Goal: Information Seeking & Learning: Learn about a topic

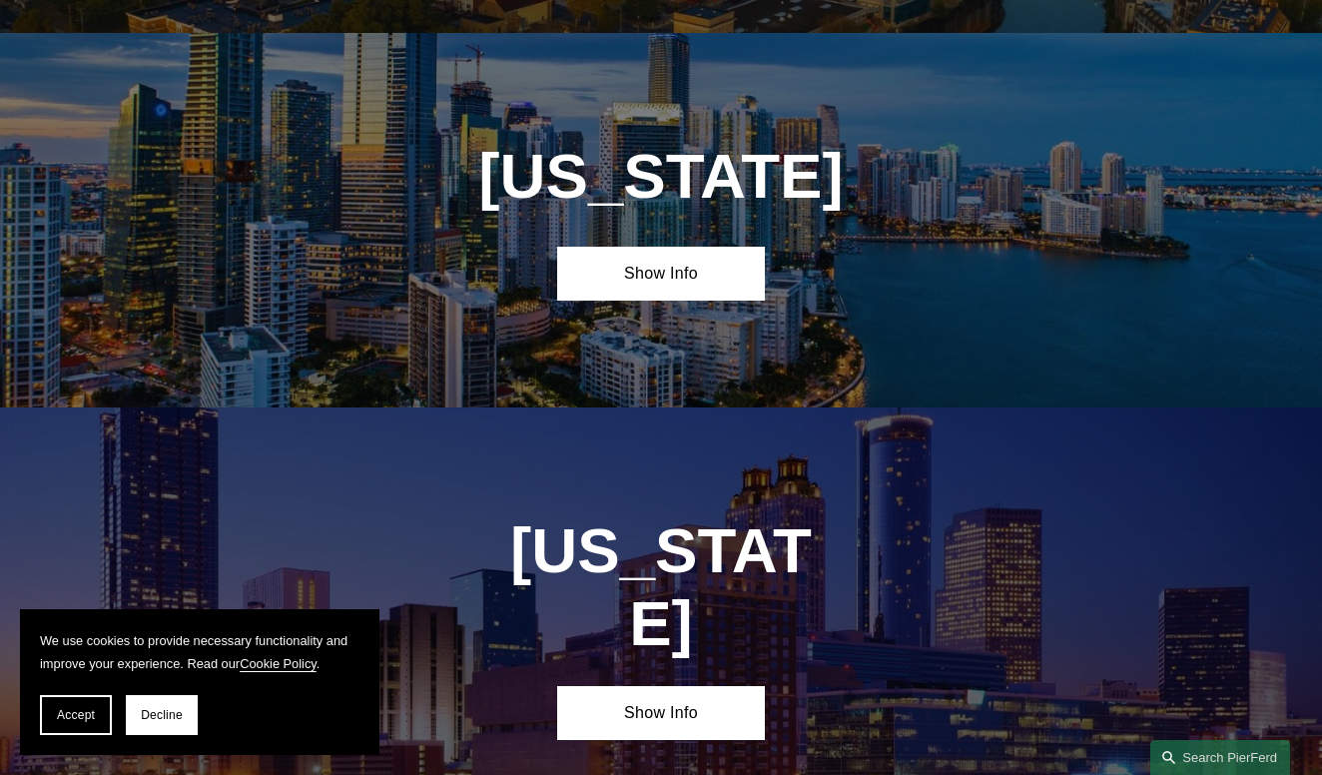
scroll to position [2255, 0]
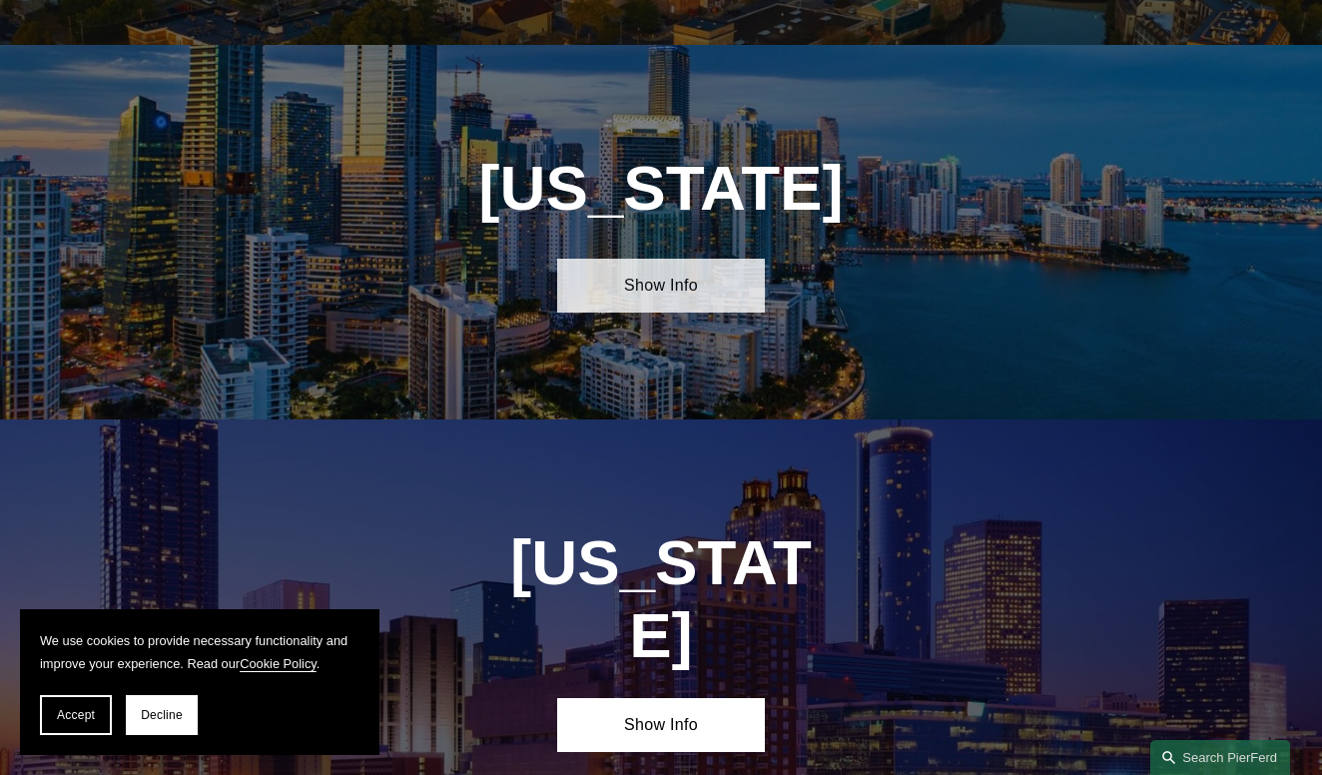
click at [634, 298] on link "Show Info" at bounding box center [660, 286] width 207 height 54
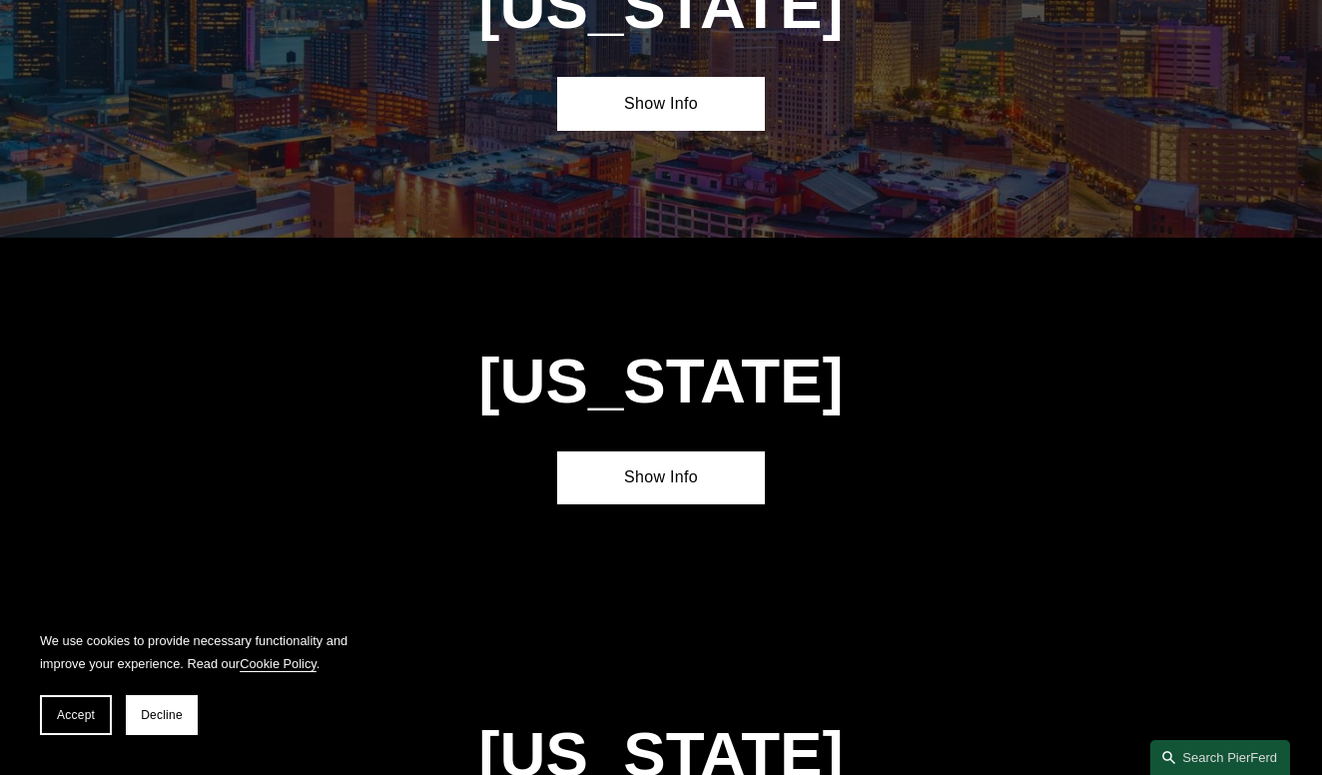
scroll to position [4419, 0]
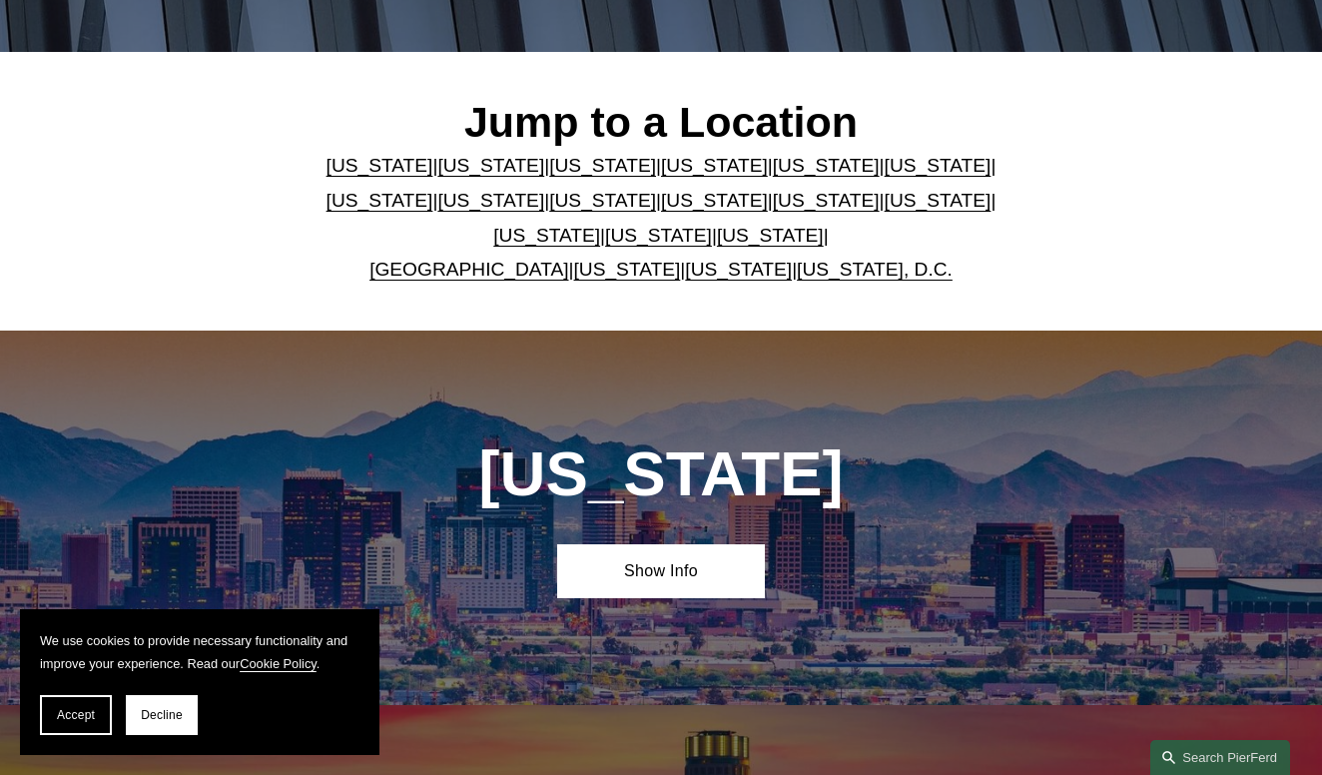
scroll to position [332, 0]
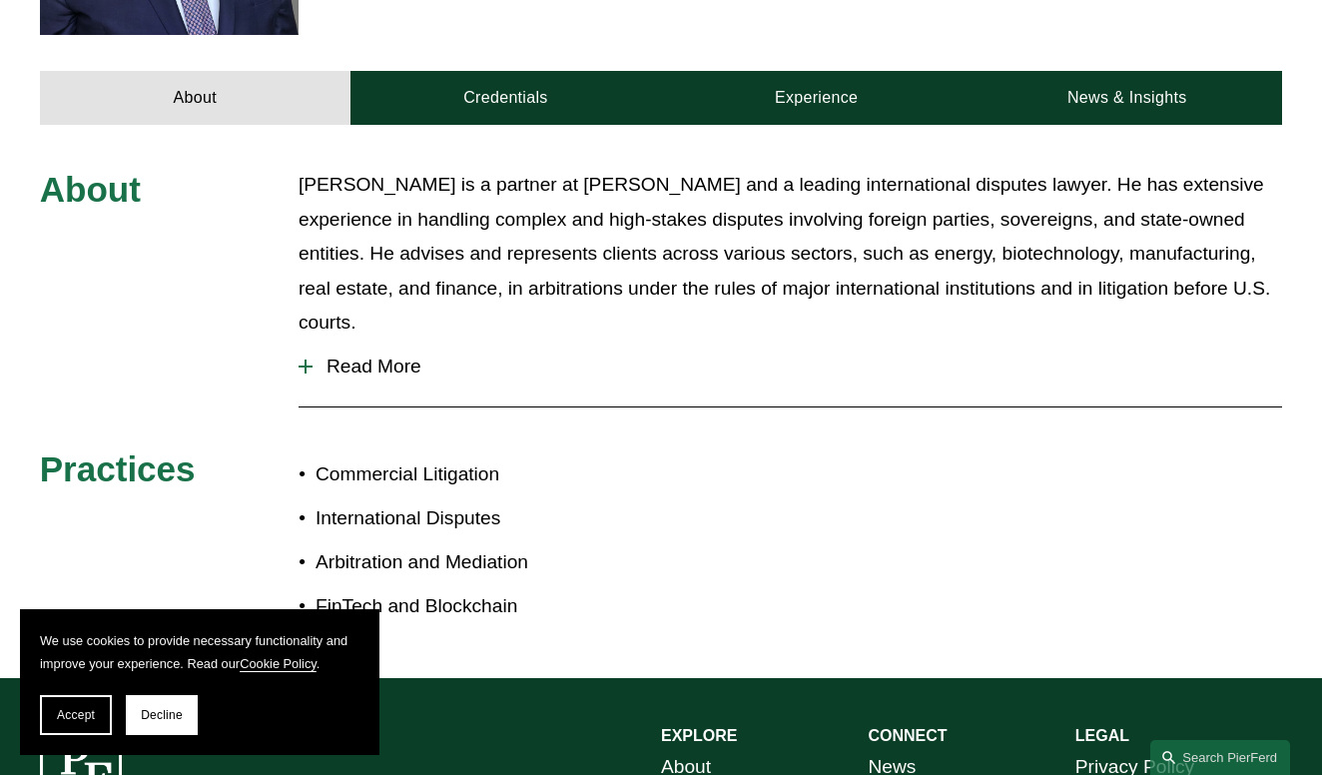
scroll to position [823, 0]
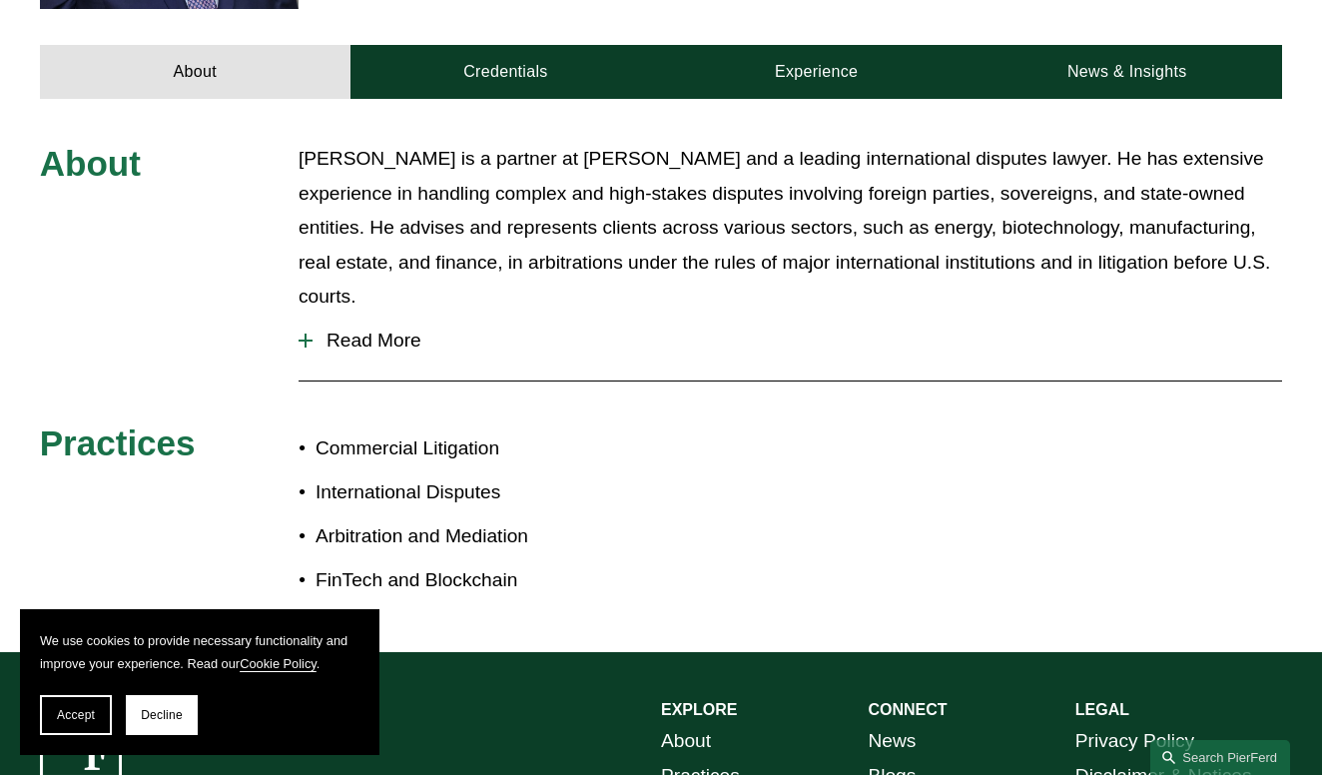
click at [373, 319] on button "Read More" at bounding box center [791, 341] width 984 height 52
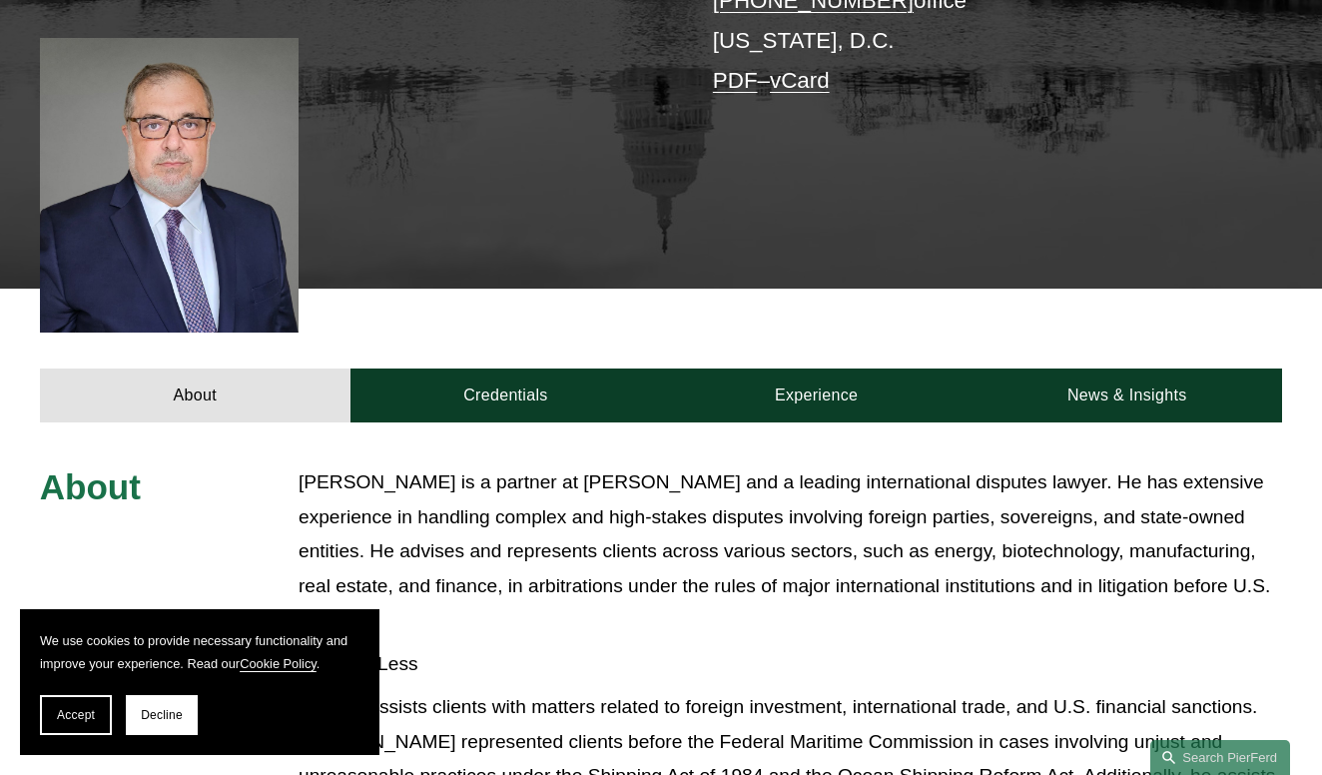
scroll to position [585, 0]
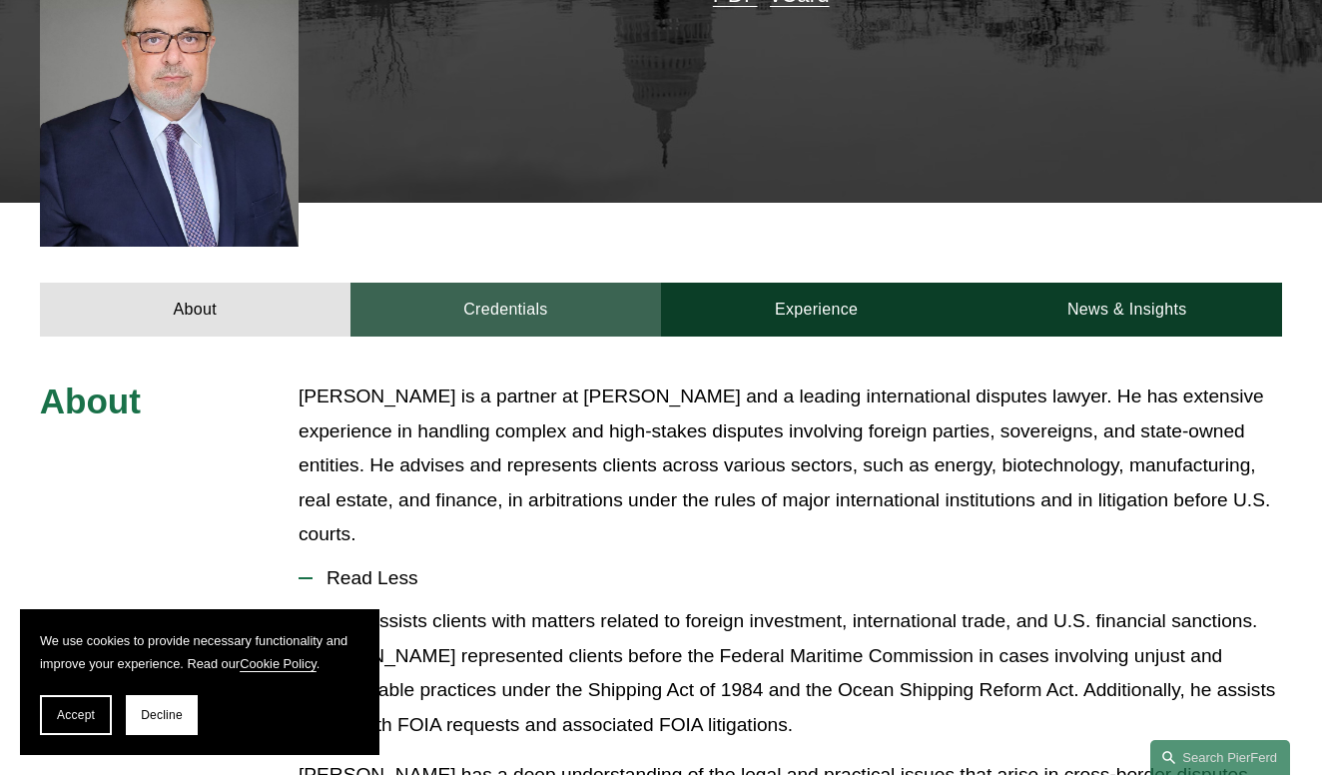
click at [471, 283] on link "Credentials" at bounding box center [506, 310] width 311 height 54
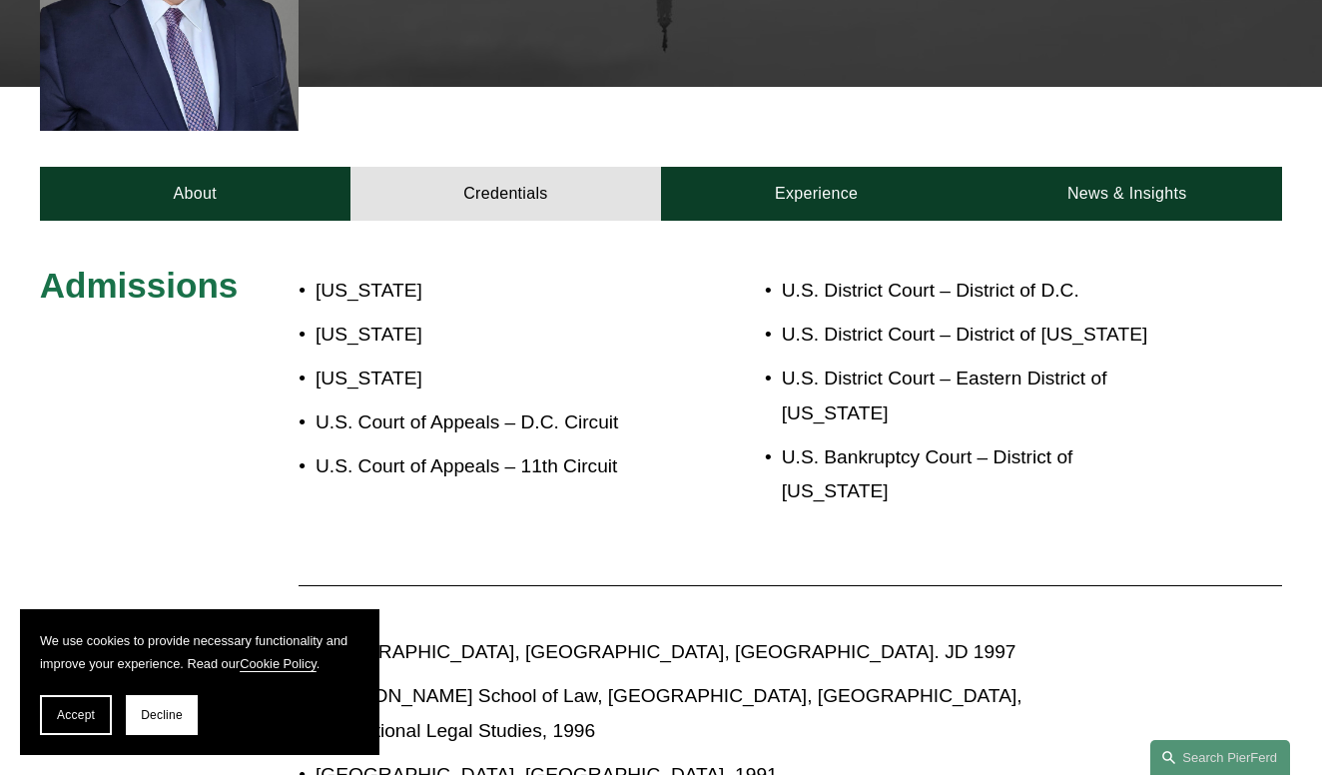
scroll to position [690, 0]
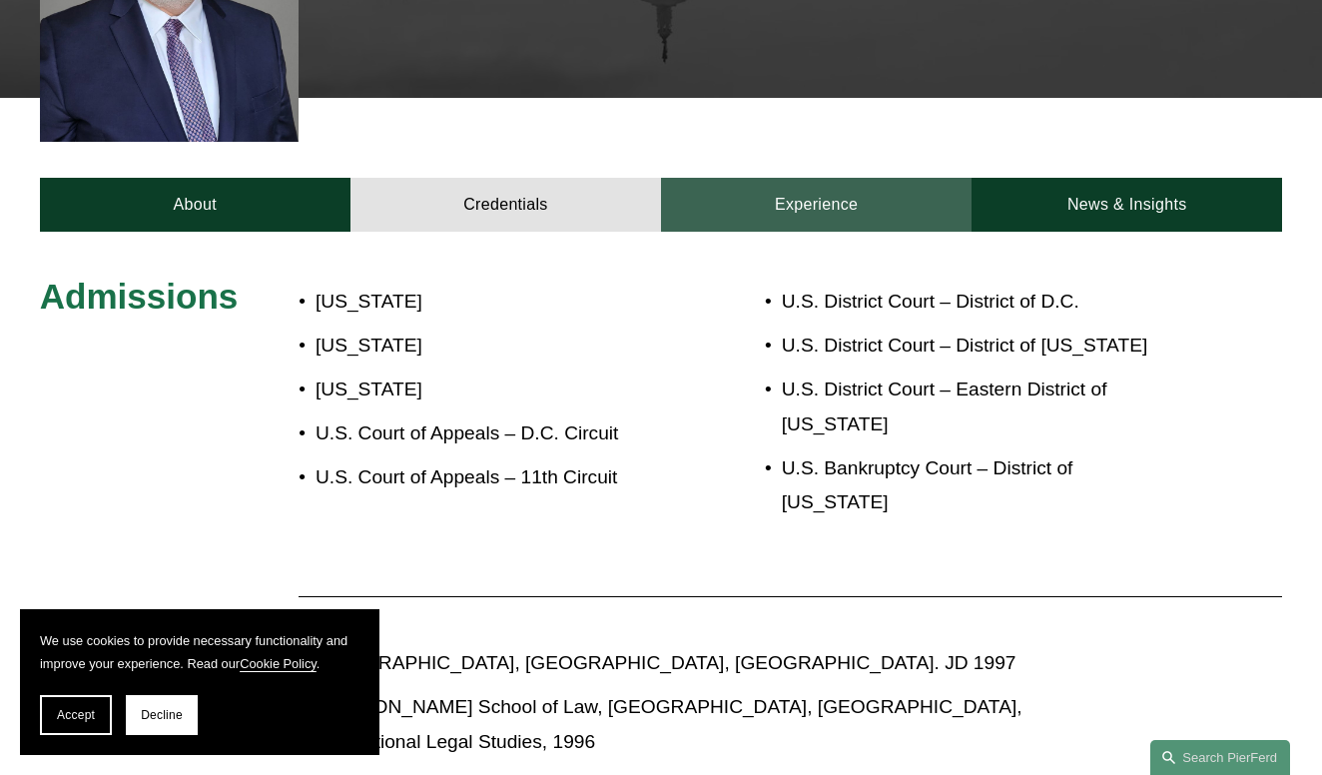
click at [861, 178] on link "Experience" at bounding box center [816, 205] width 311 height 54
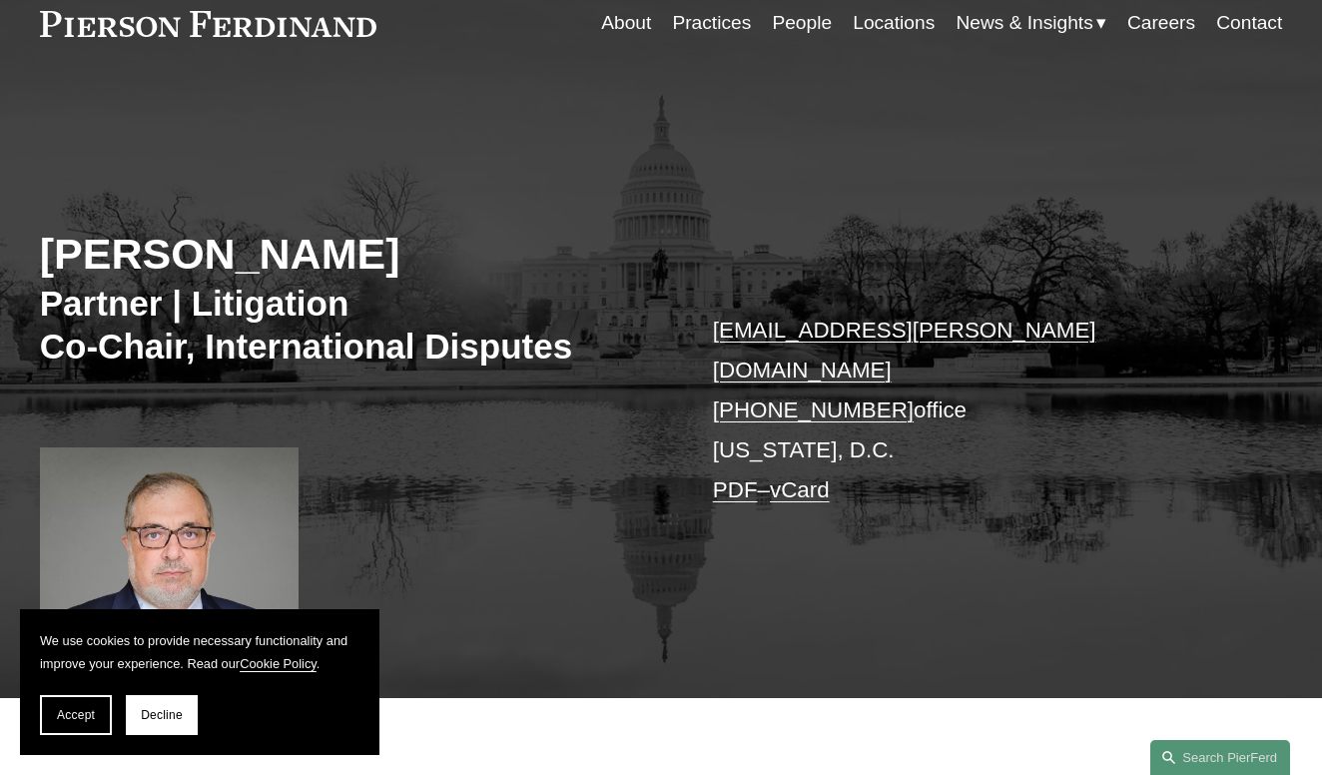
scroll to position [95, 0]
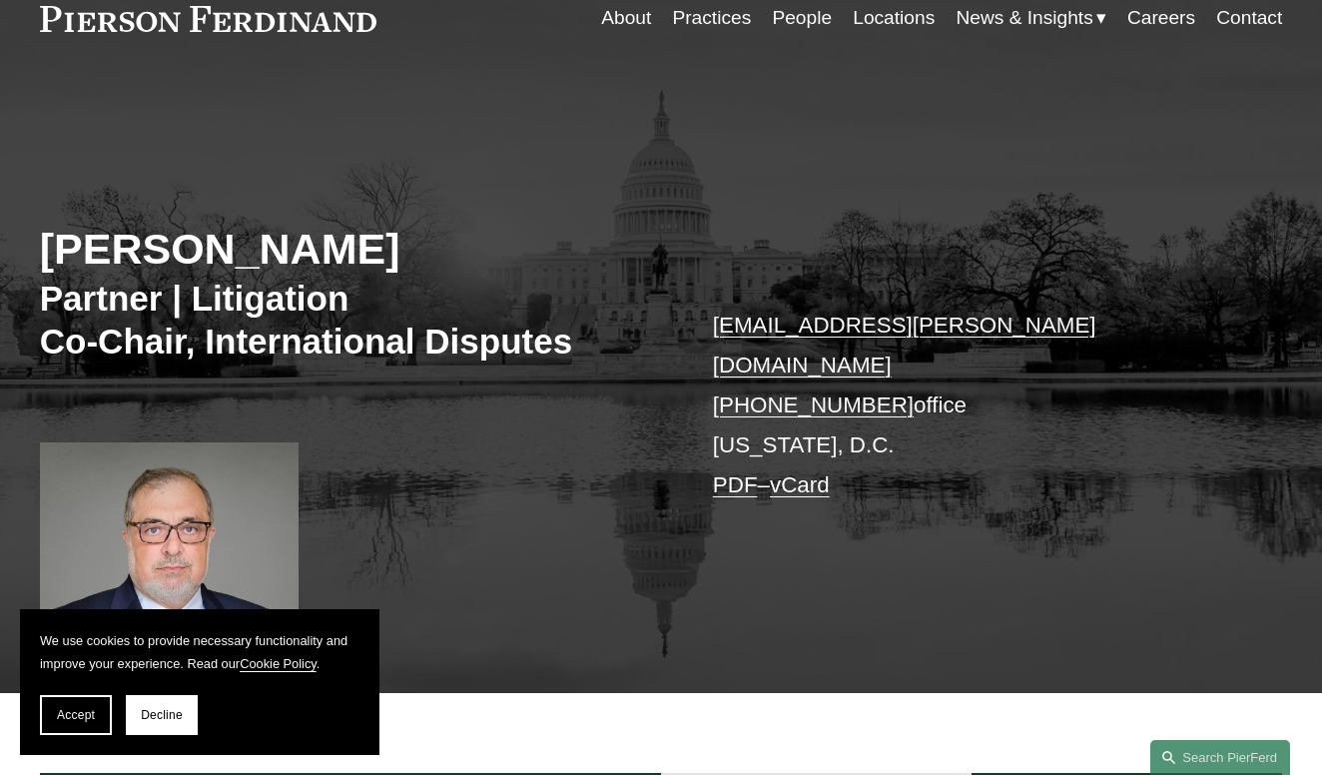
click at [821, 16] on link "People" at bounding box center [802, 18] width 60 height 38
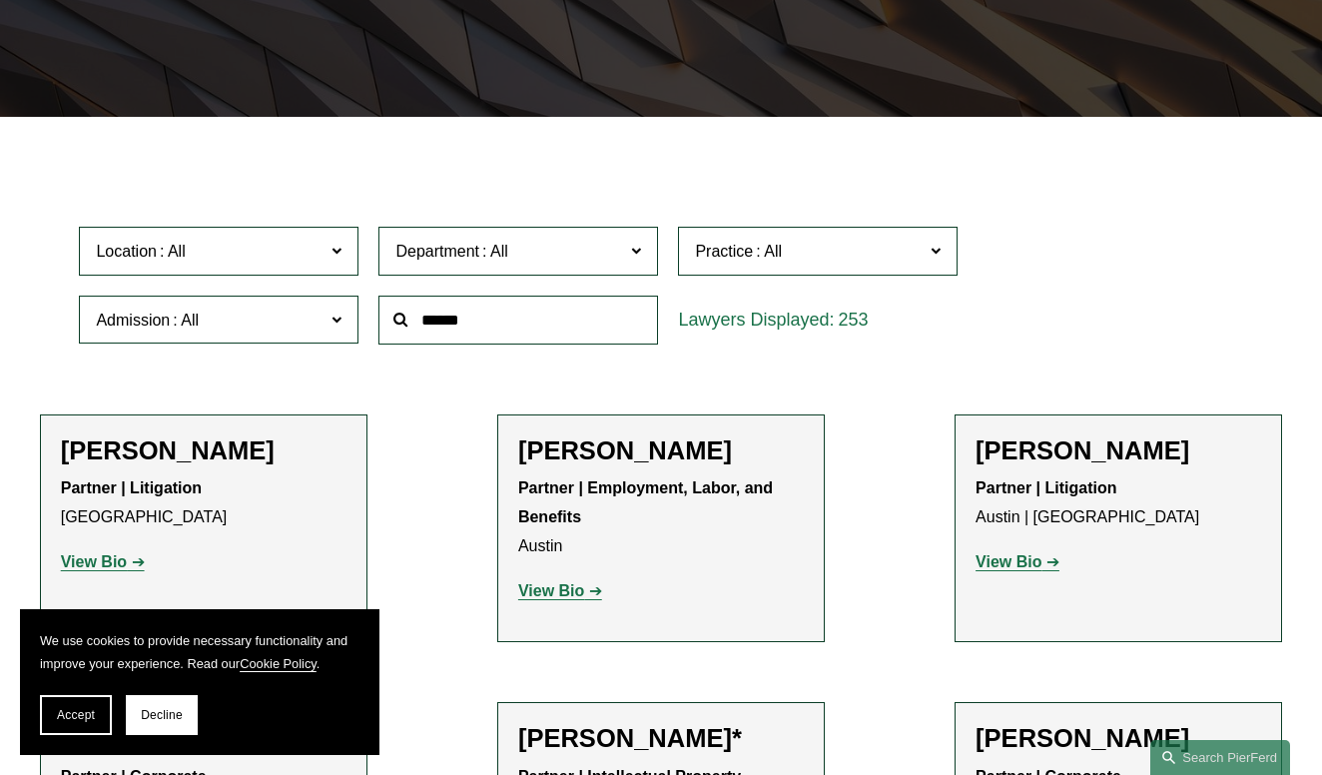
scroll to position [418, 0]
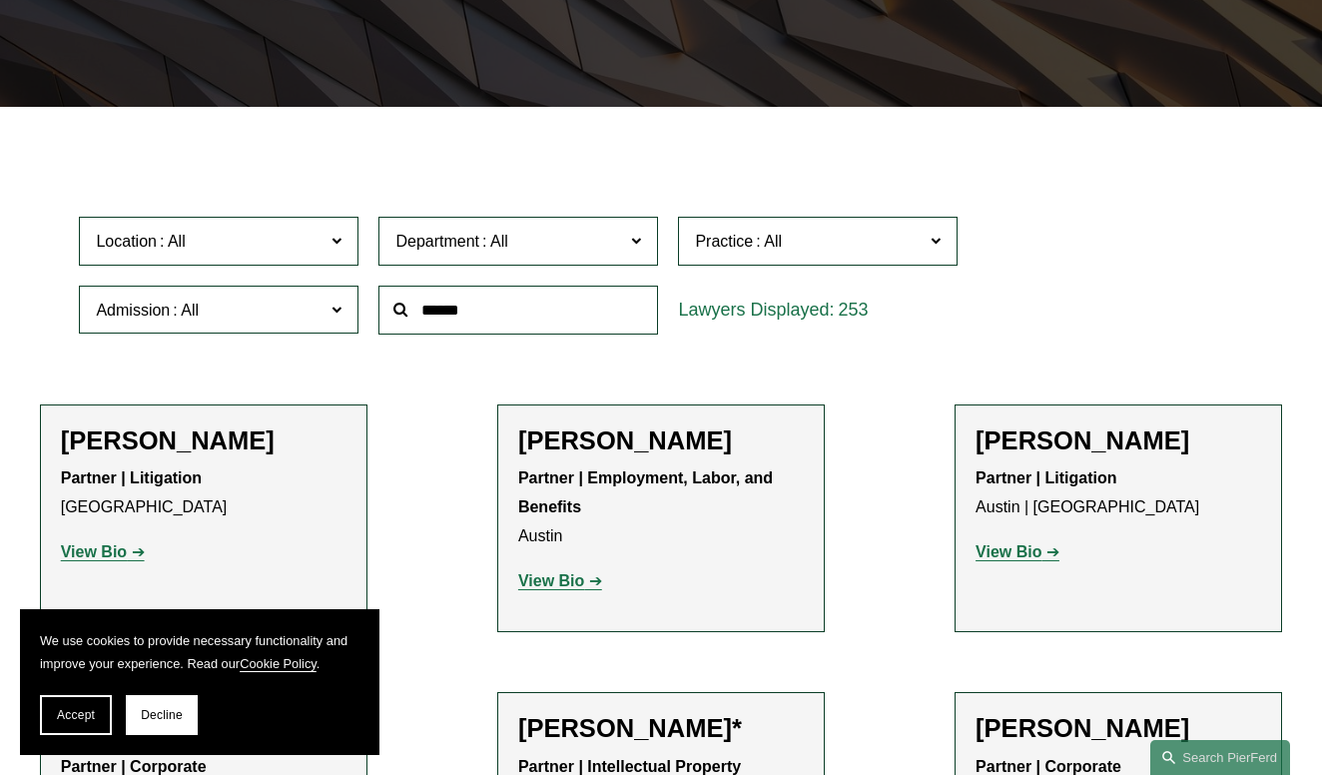
click at [324, 244] on span "Location" at bounding box center [210, 241] width 229 height 27
click at [0, 0] on link "[GEOGRAPHIC_DATA]" at bounding box center [0, 0] width 0 height 0
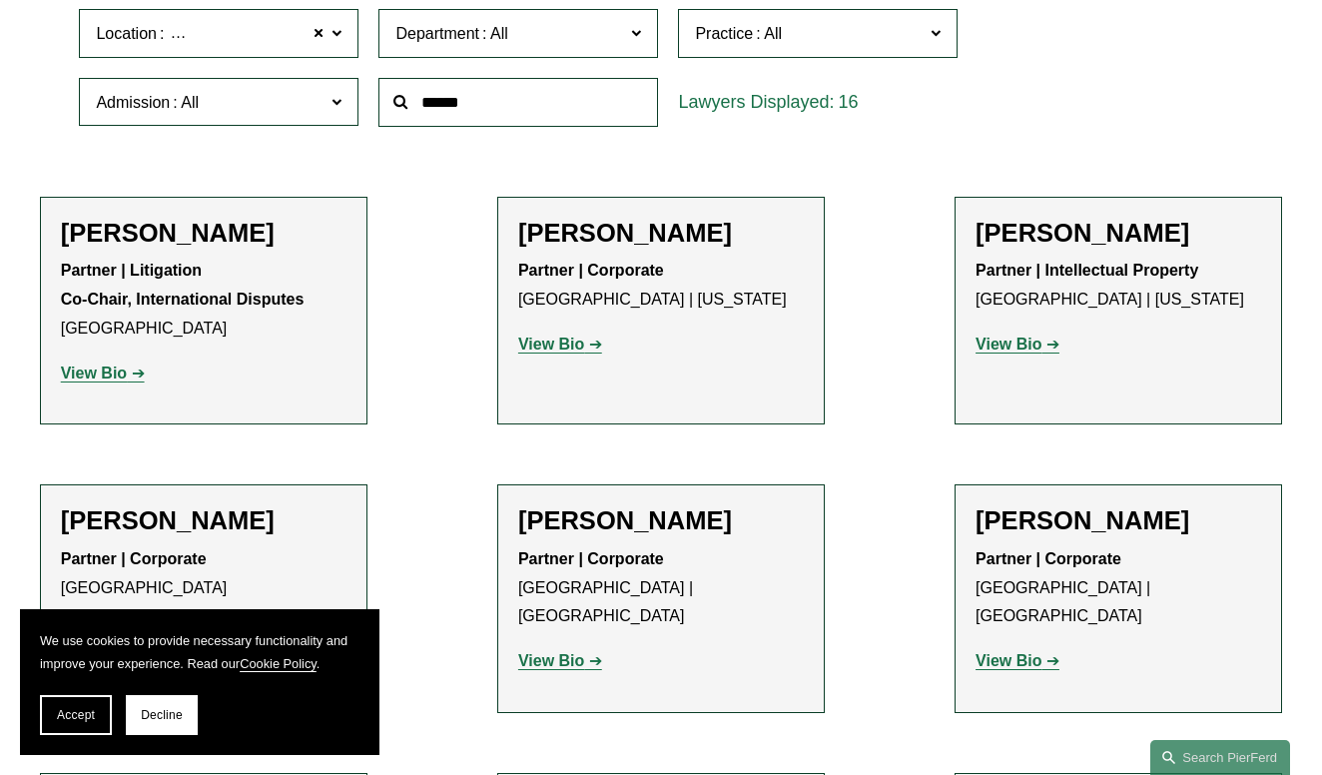
scroll to position [632, 0]
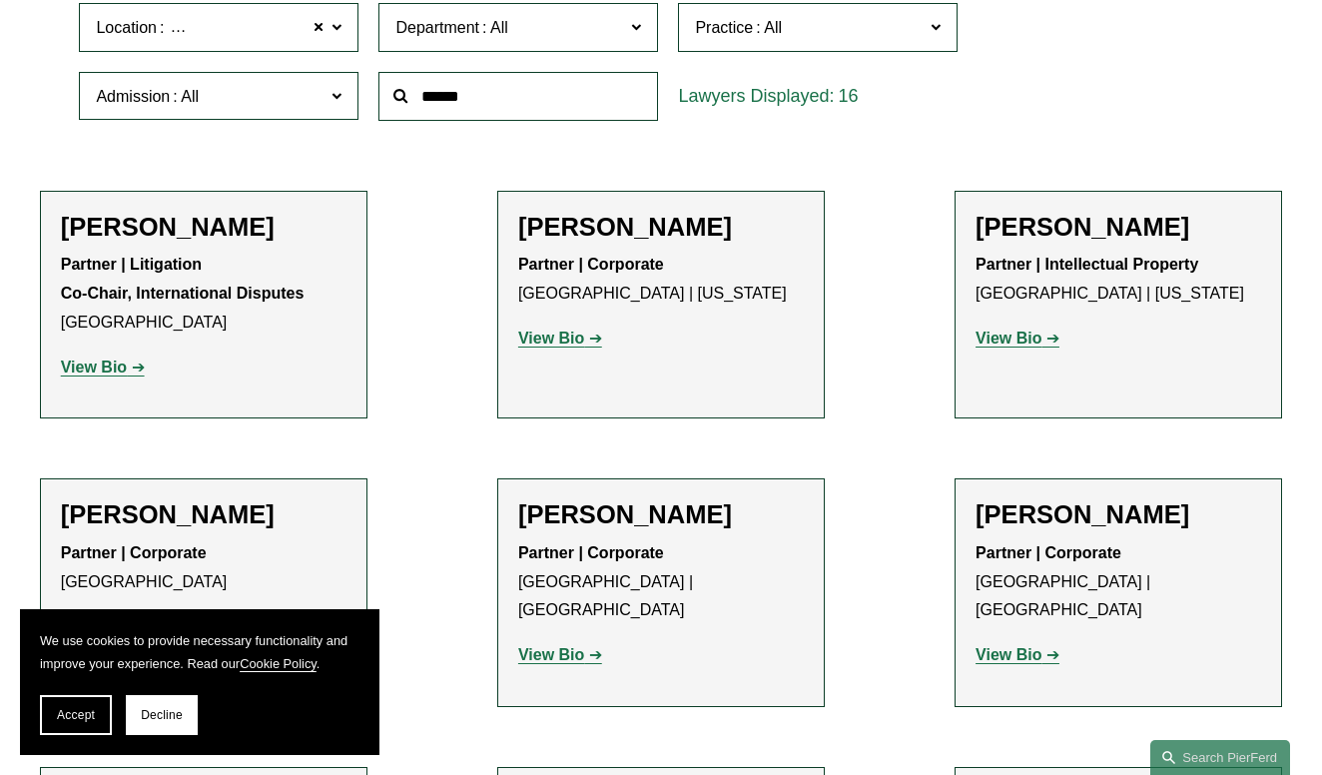
click at [108, 366] on strong "View Bio" at bounding box center [94, 367] width 66 height 17
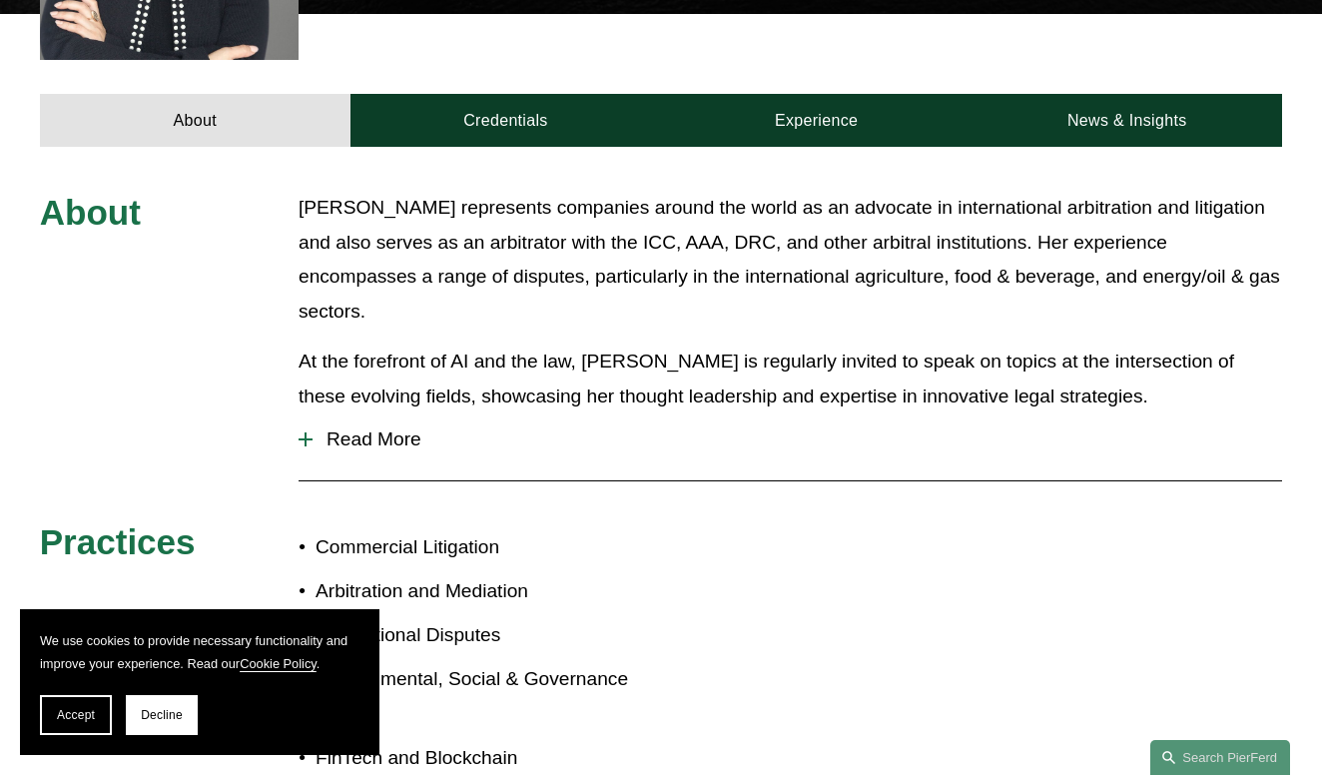
scroll to position [916, 0]
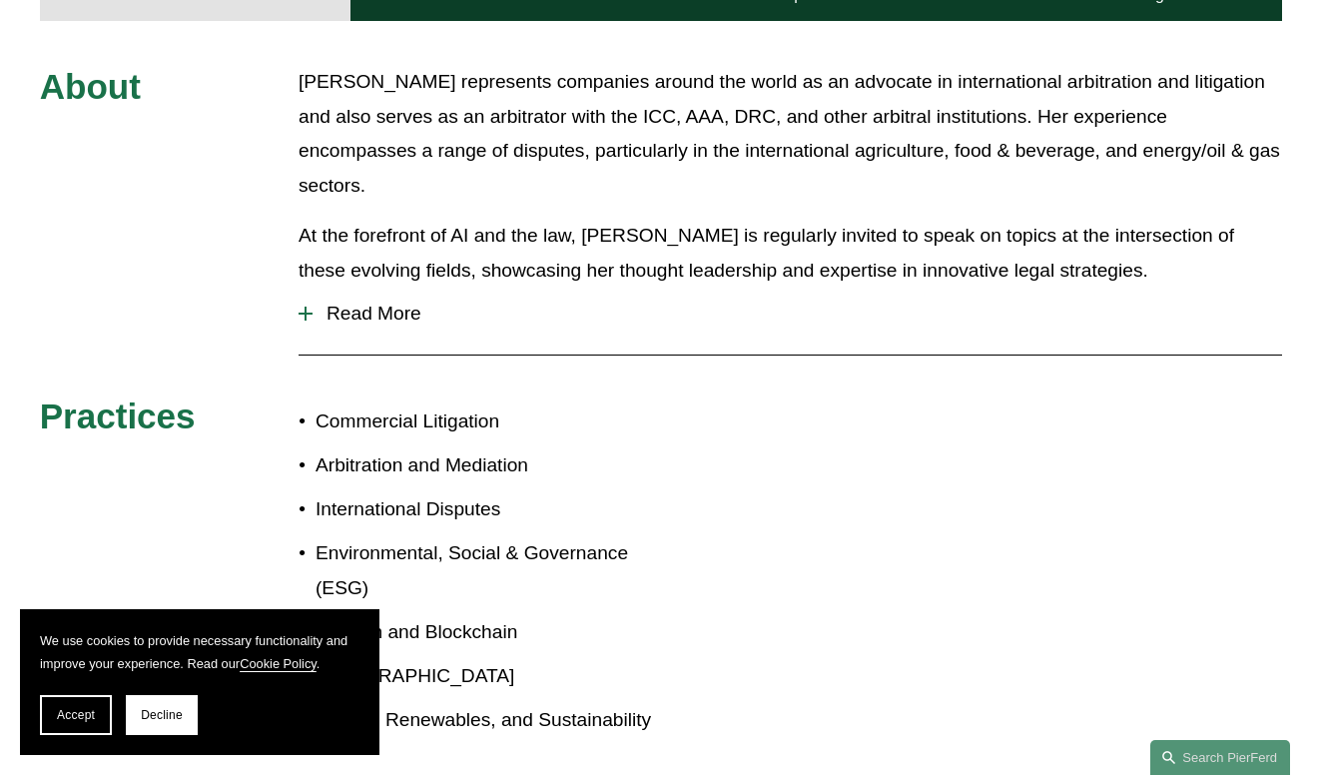
click at [368, 288] on button "Read More" at bounding box center [791, 314] width 984 height 52
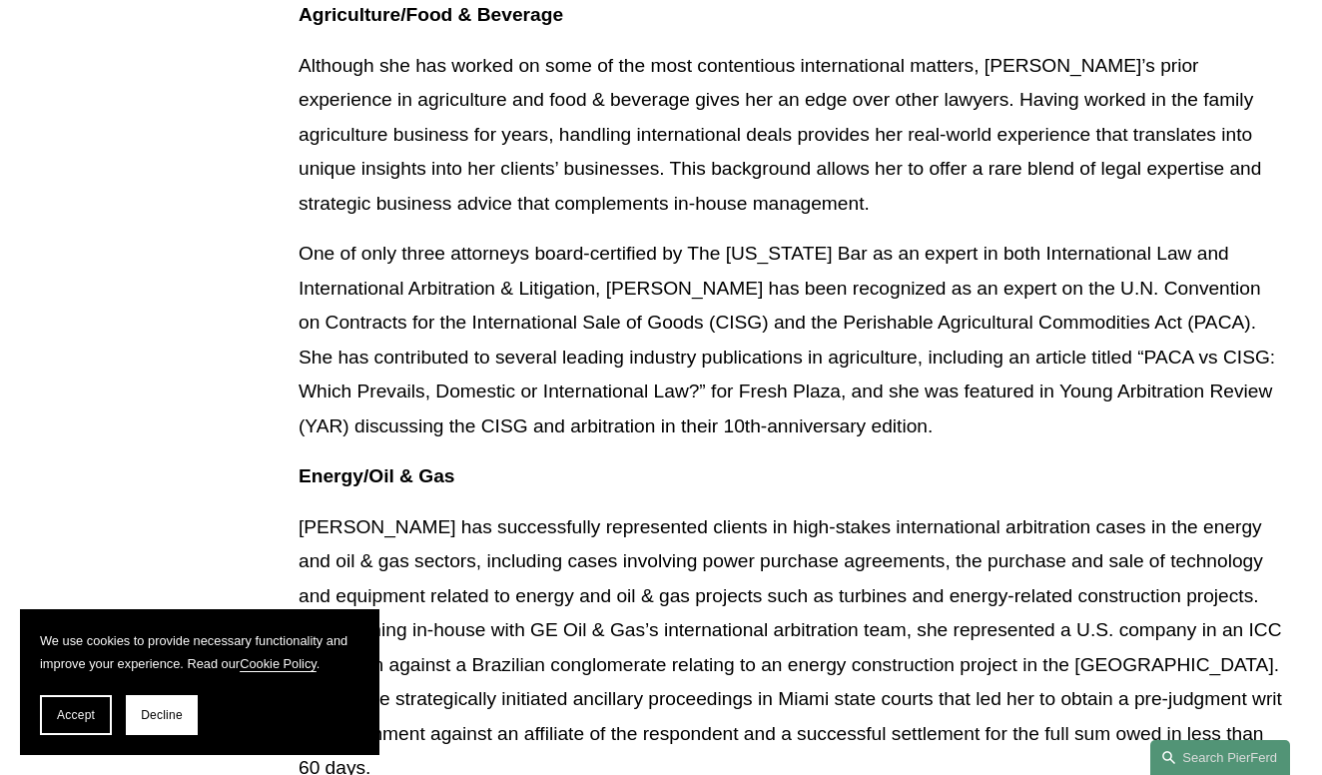
scroll to position [1257, 0]
click at [88, 715] on span "Accept" at bounding box center [76, 715] width 38 height 14
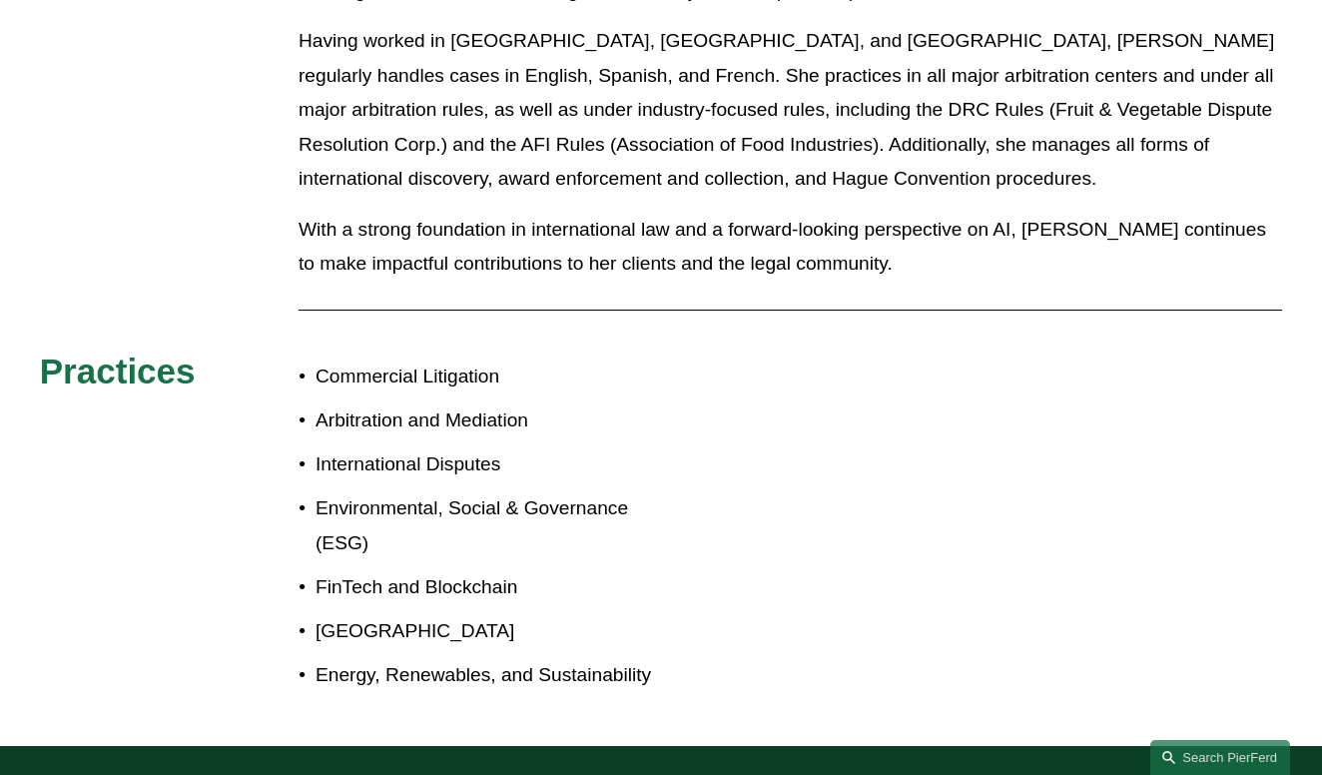
scroll to position [2419, 0]
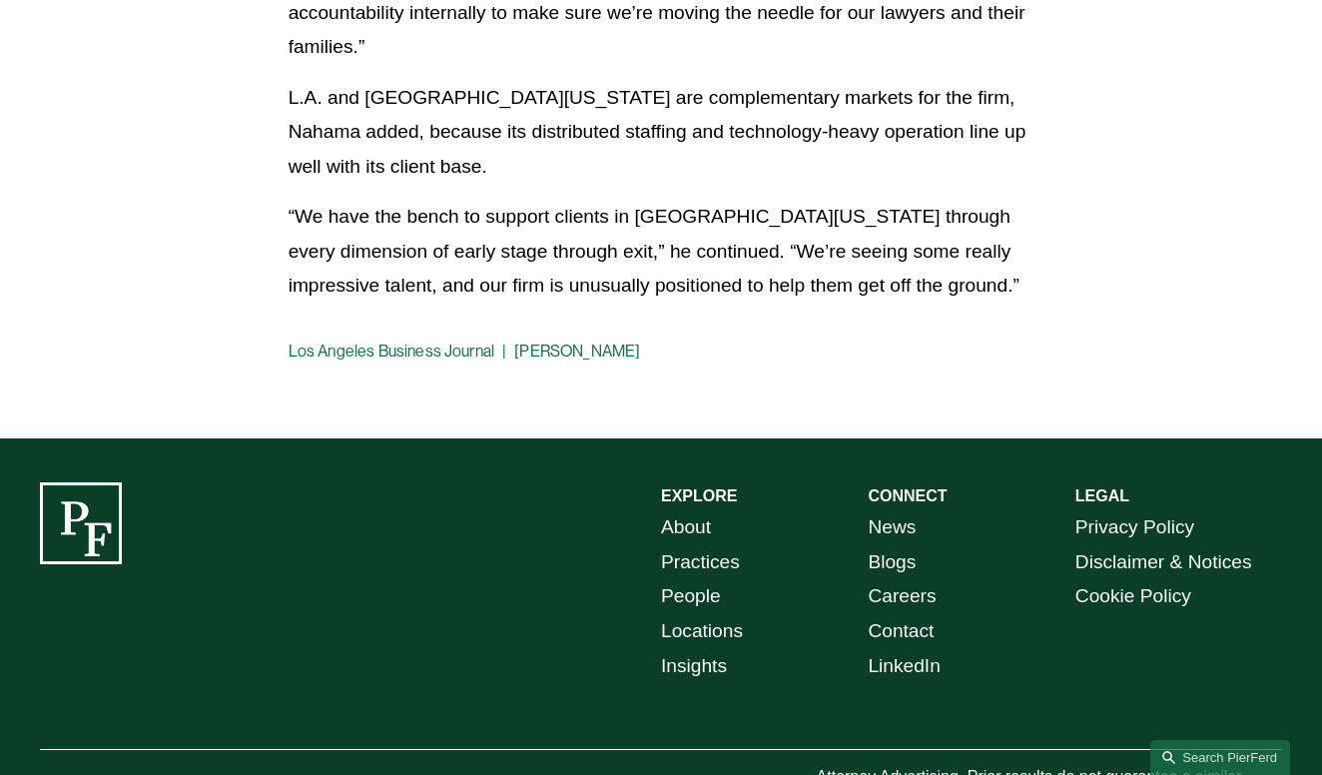
scroll to position [1357, 0]
